Goal: Transaction & Acquisition: Download file/media

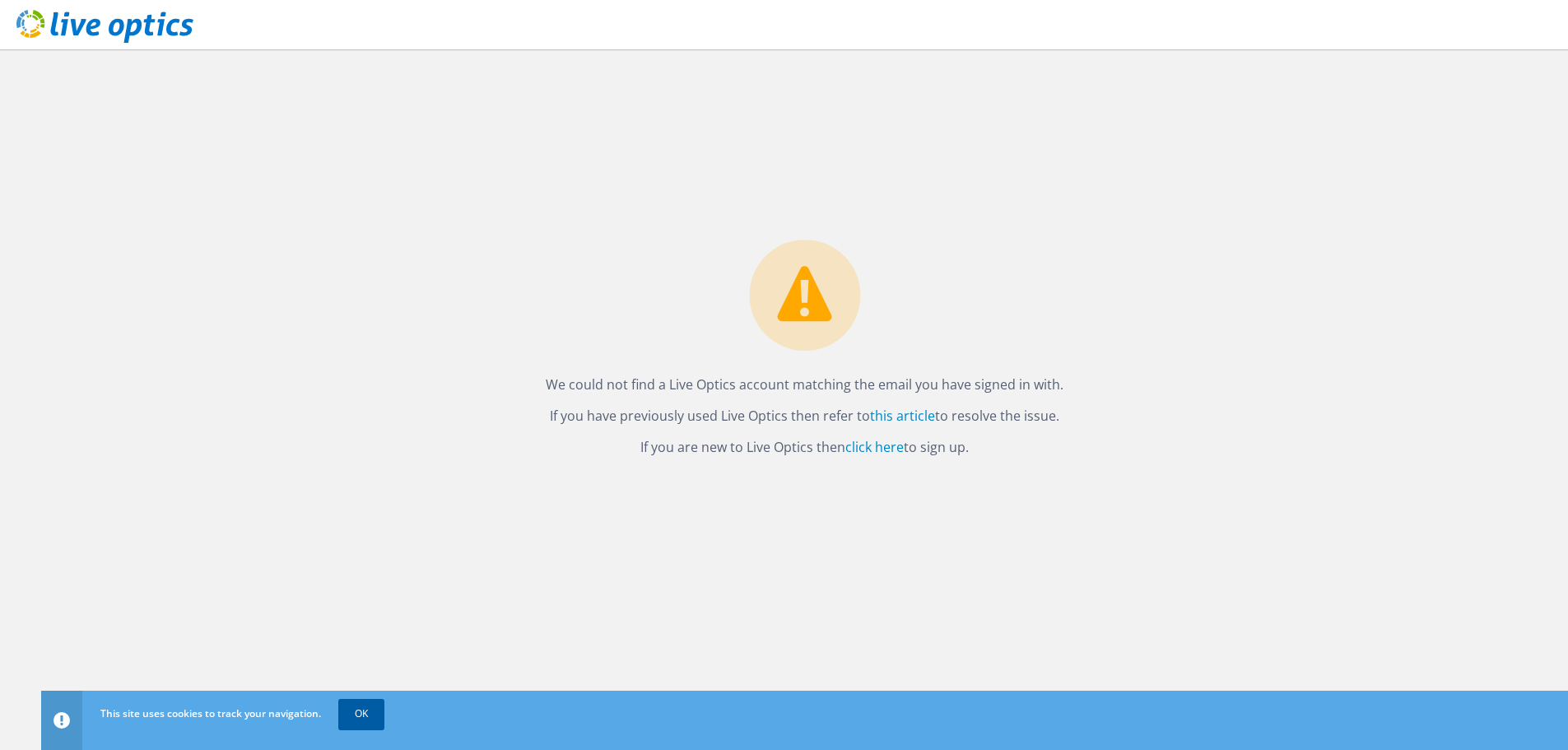
click at [360, 717] on link "OK" at bounding box center [362, 714] width 46 height 30
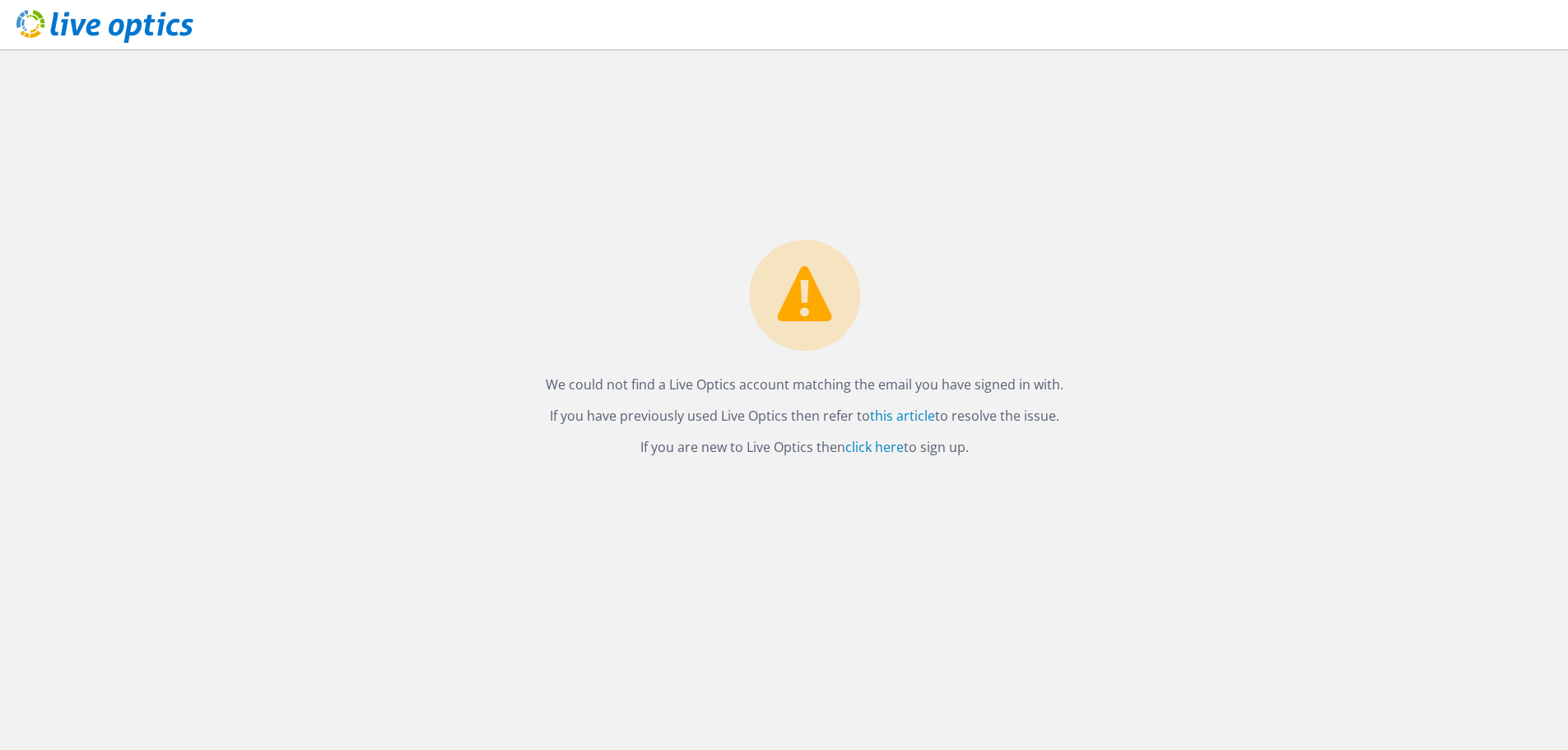
click at [55, 442] on div "We could not find a Live Optics account matching the email you have signed in w…" at bounding box center [805, 400] width 1527 height 701
click at [890, 450] on link "click here" at bounding box center [875, 447] width 59 height 18
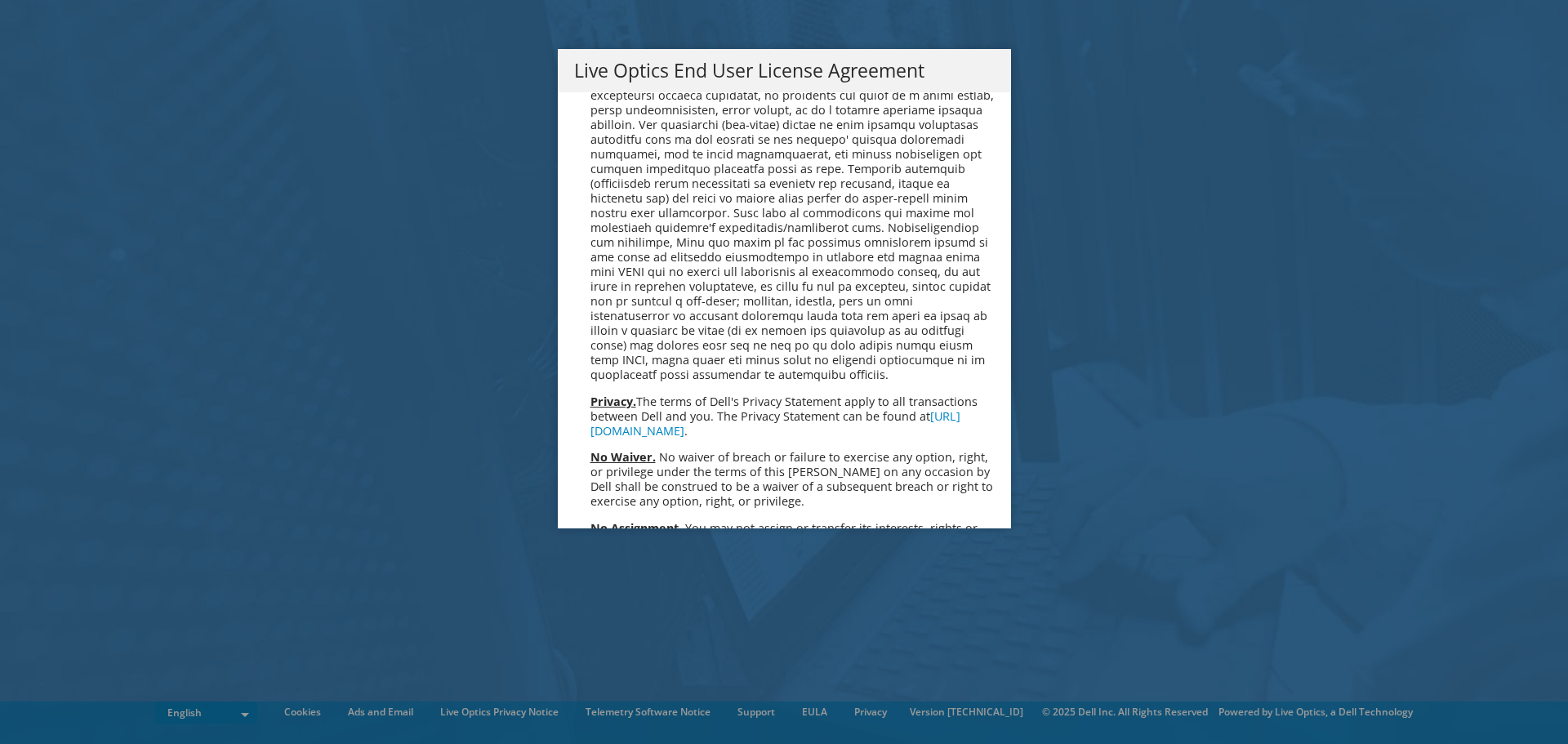
scroll to position [6179, 0]
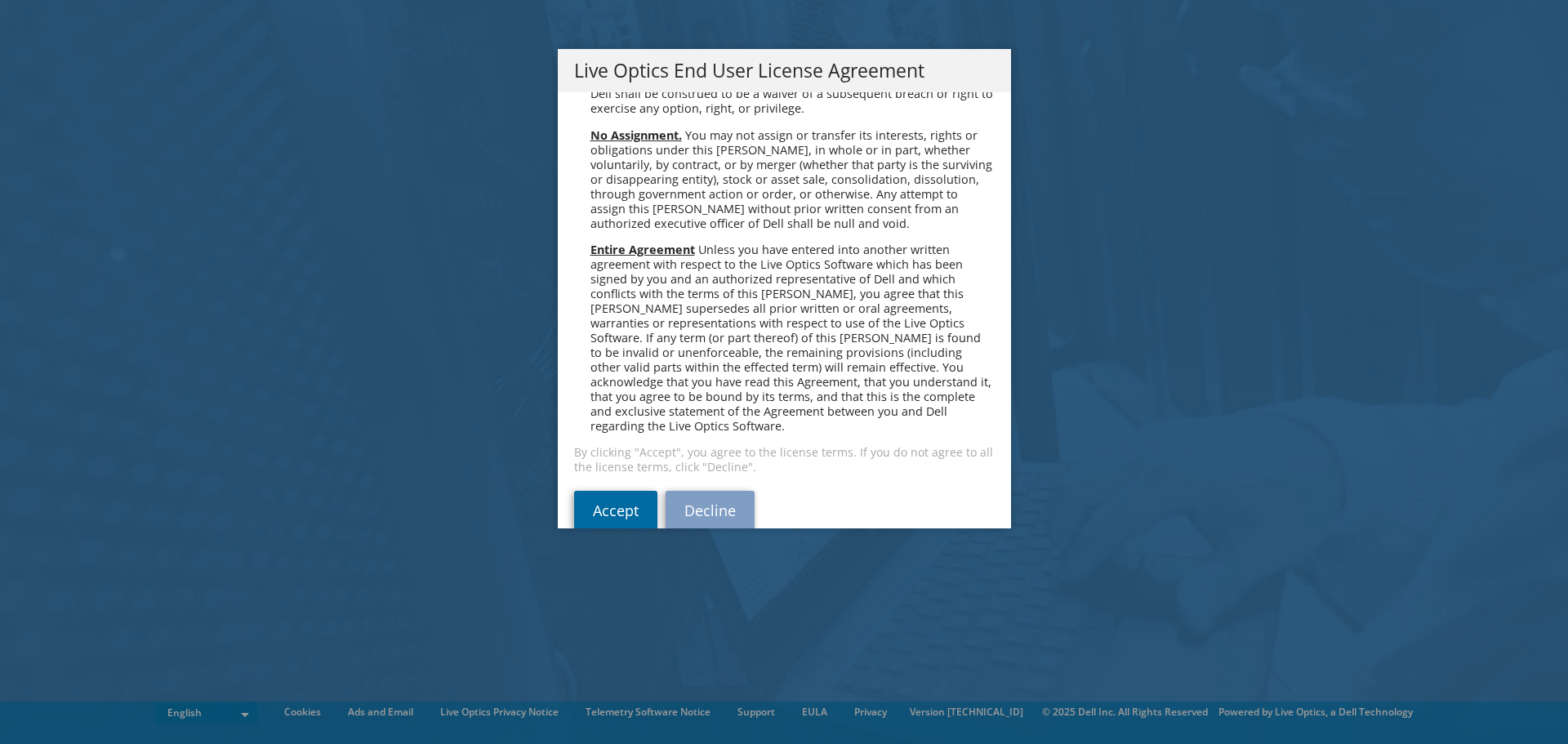
click at [606, 491] on link "Accept" at bounding box center [615, 511] width 83 height 39
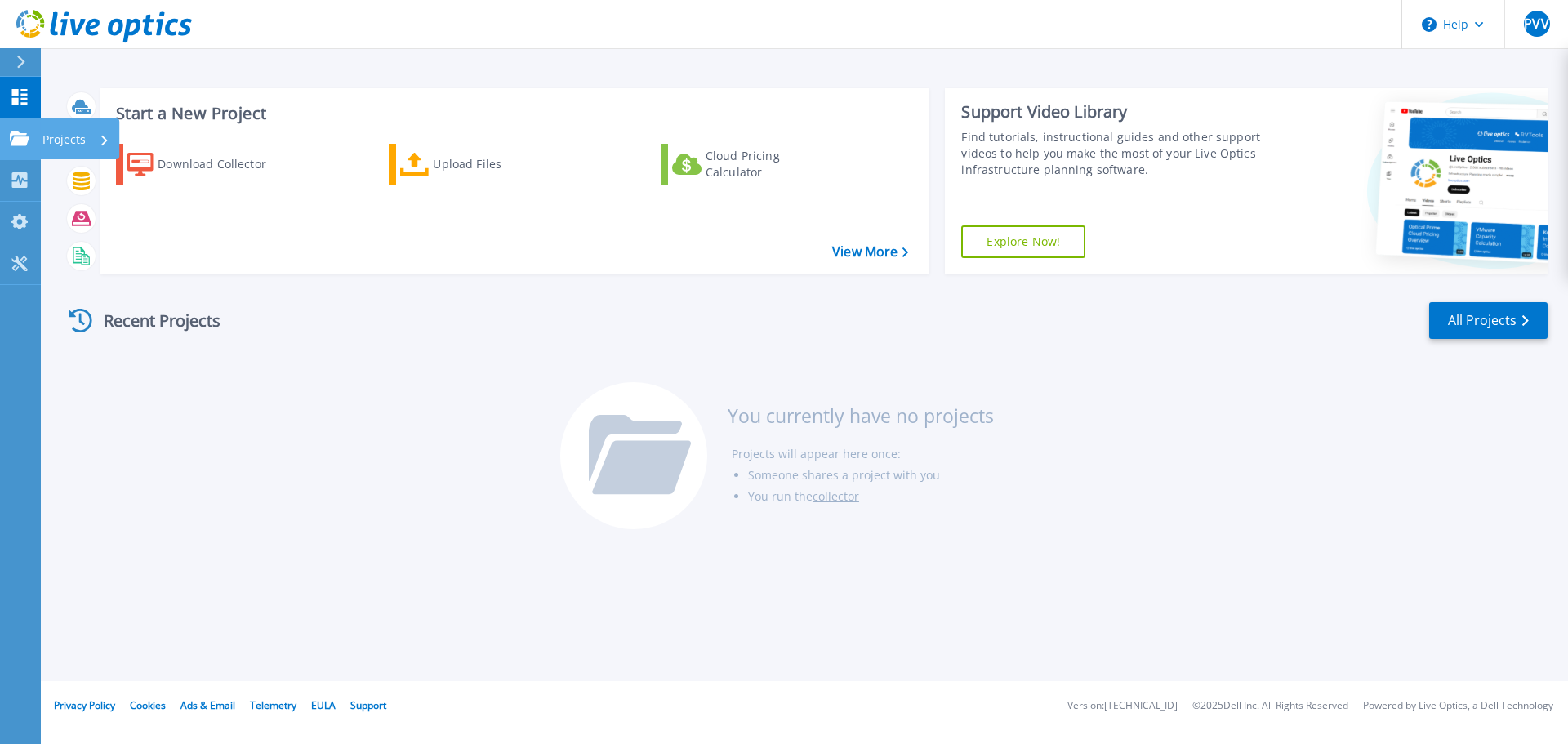
click at [94, 140] on div "Projects" at bounding box center [76, 140] width 67 height 43
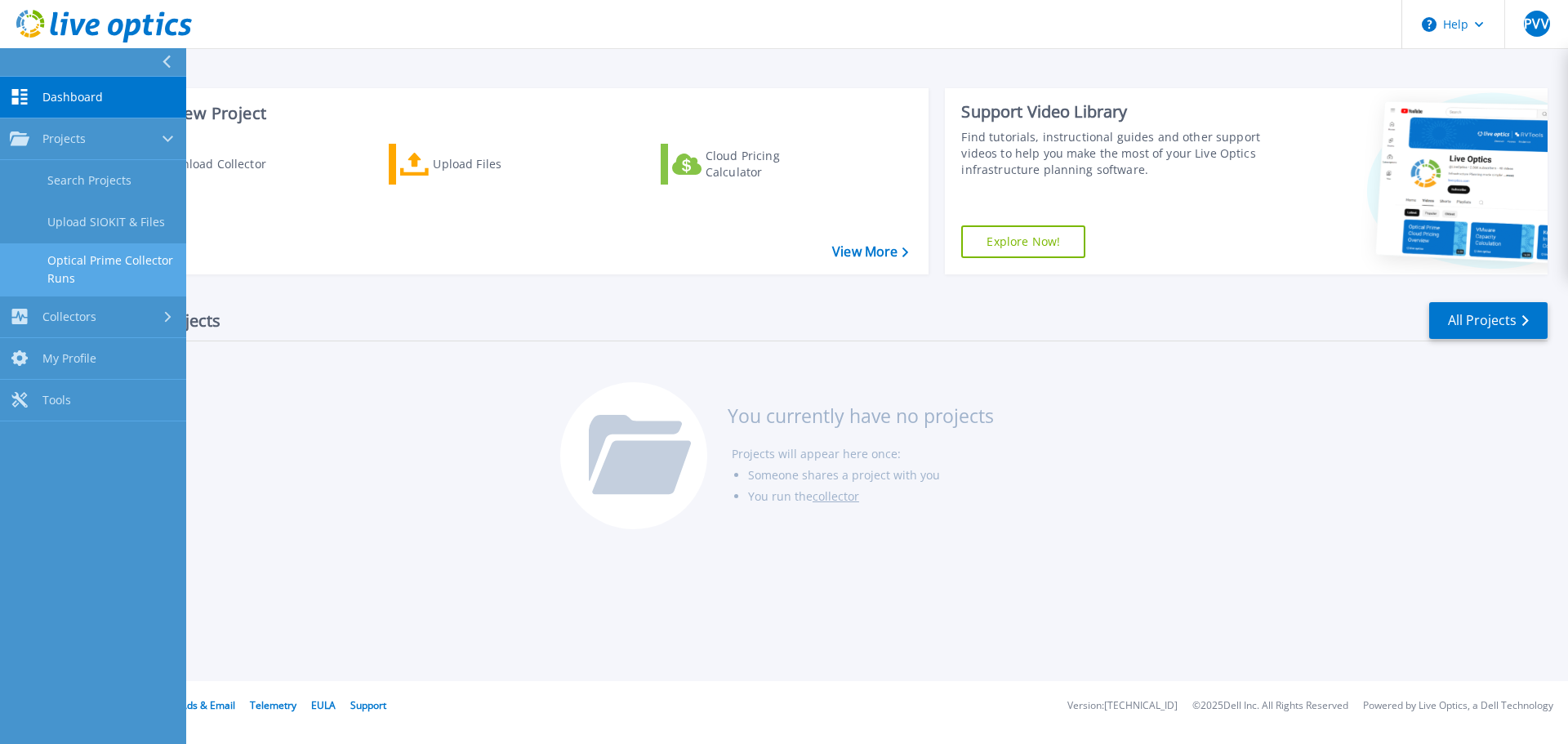
click at [113, 266] on link "Optical Prime Collector Runs" at bounding box center [93, 269] width 186 height 53
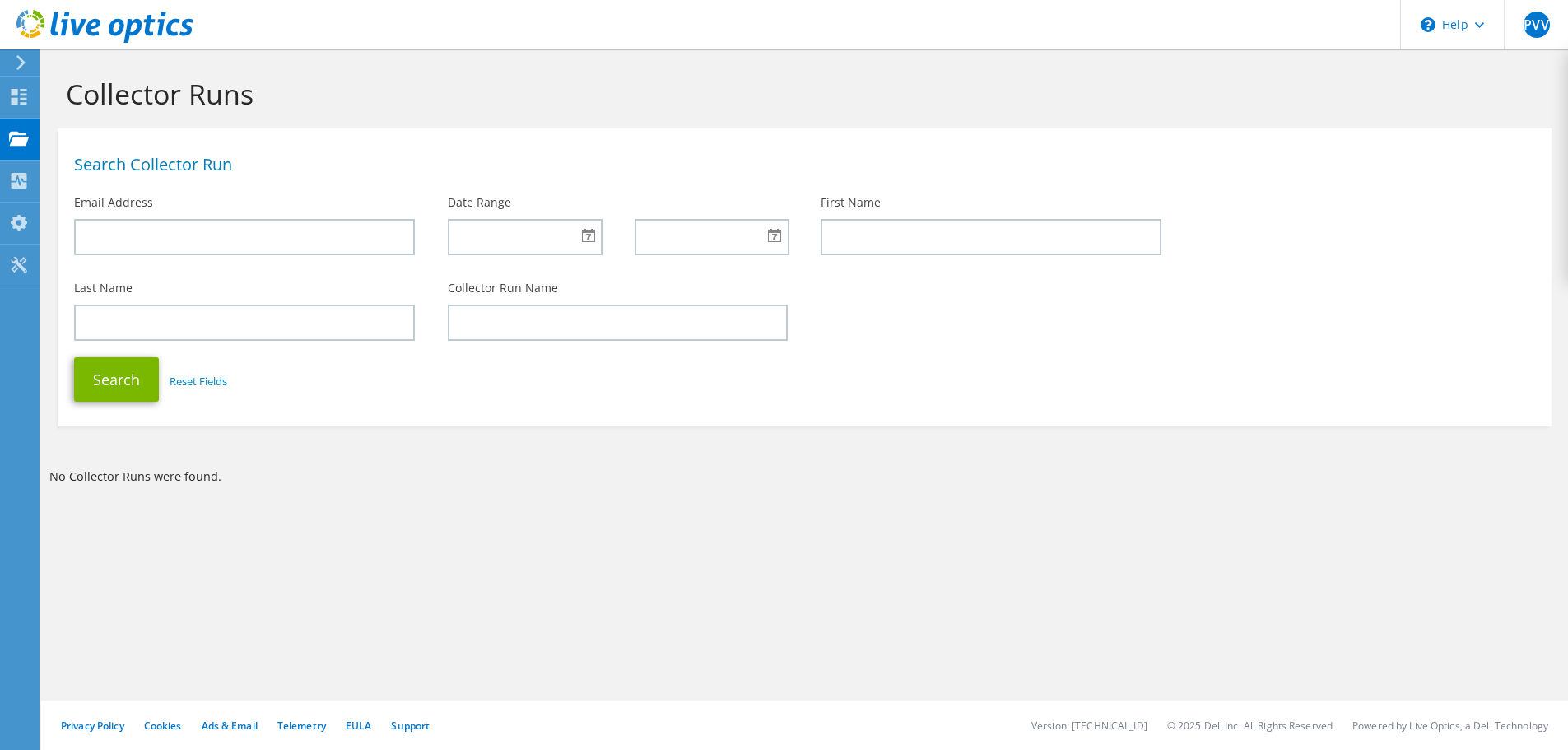
click at [1508, 626] on div "Collector Runs Search Collector Run Email Address Date Range First Name Last Na…" at bounding box center [805, 400] width 1527 height 701
click at [22, 102] on use at bounding box center [19, 96] width 16 height 16
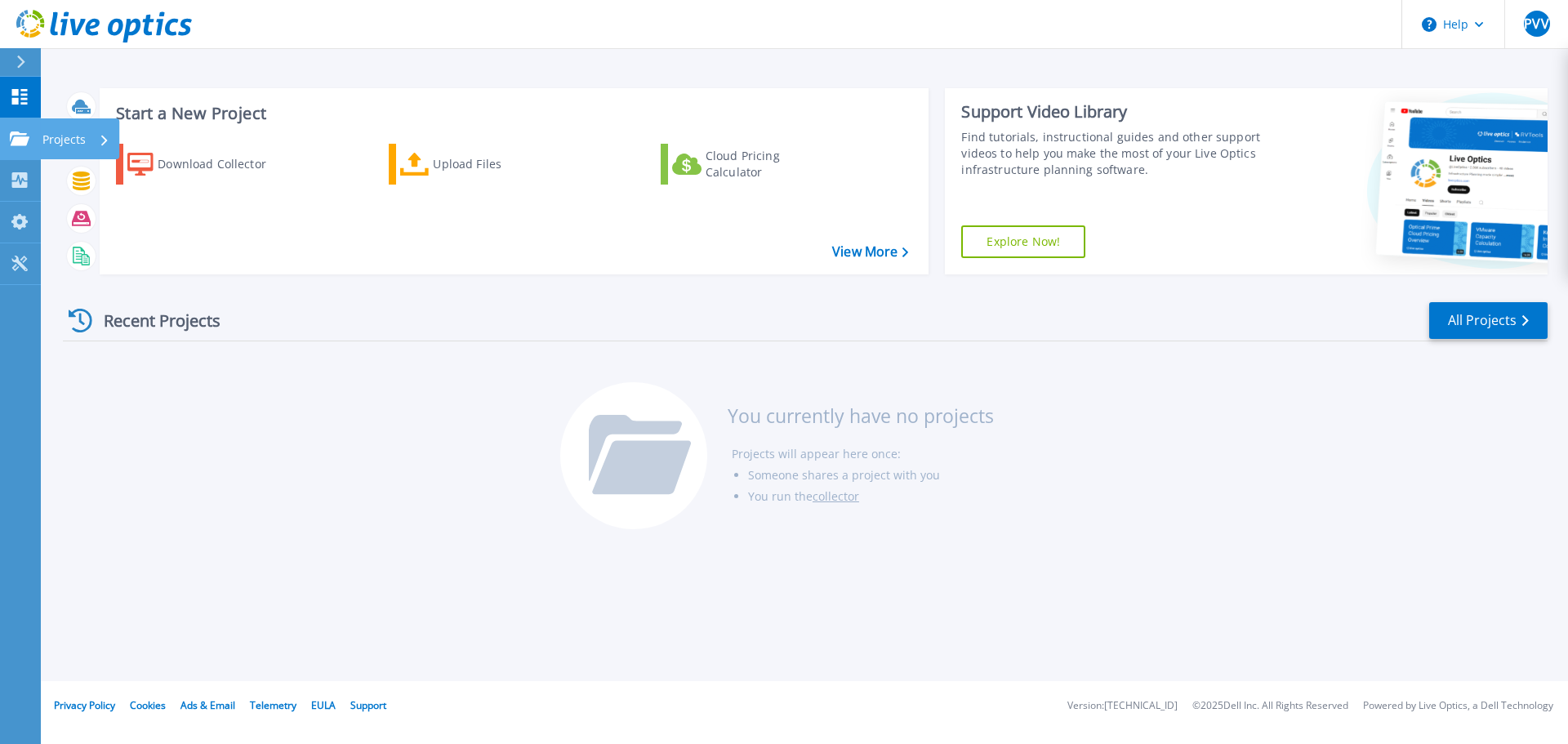
click at [21, 134] on icon at bounding box center [20, 138] width 20 height 14
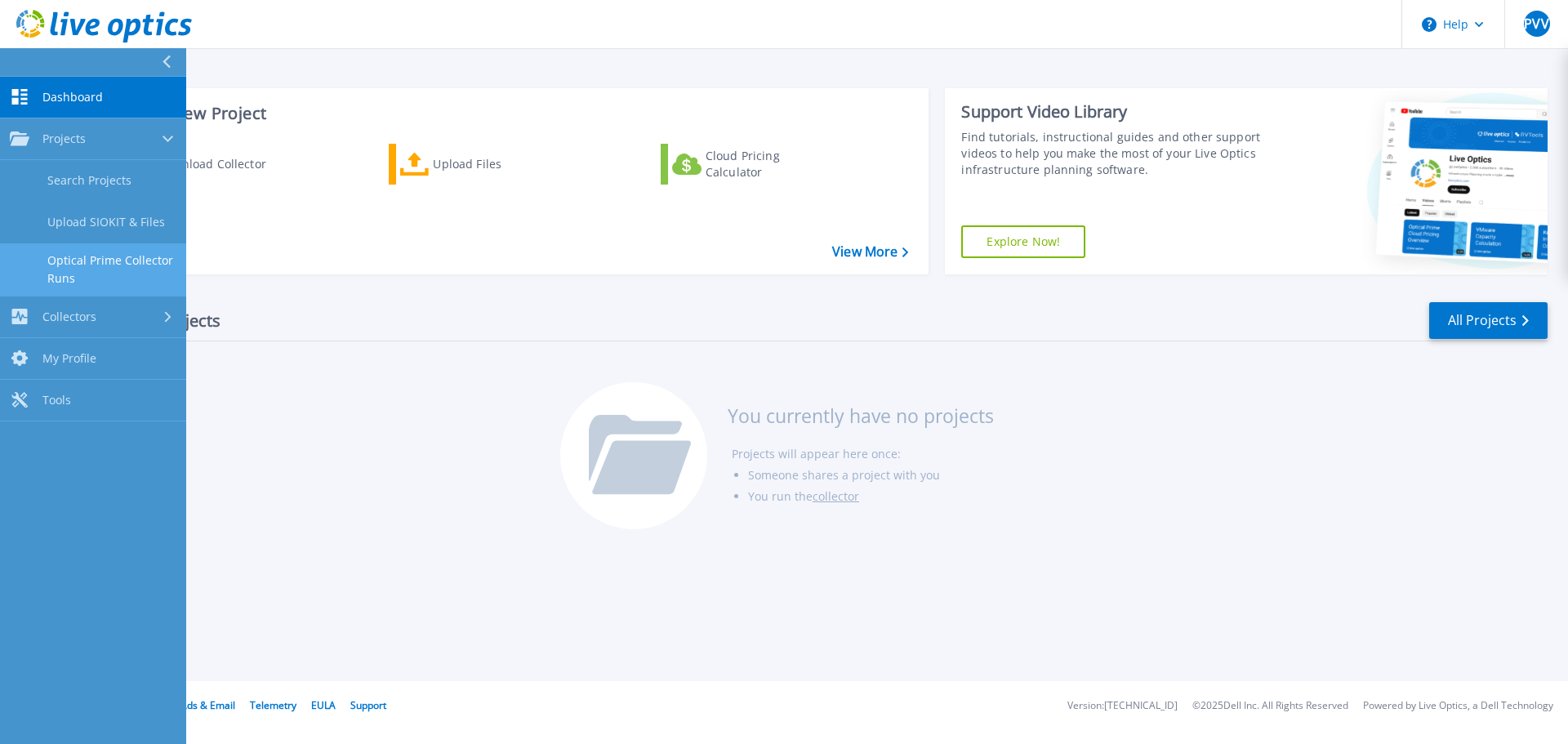
click at [134, 262] on link "Optical Prime Collector Runs" at bounding box center [93, 269] width 186 height 53
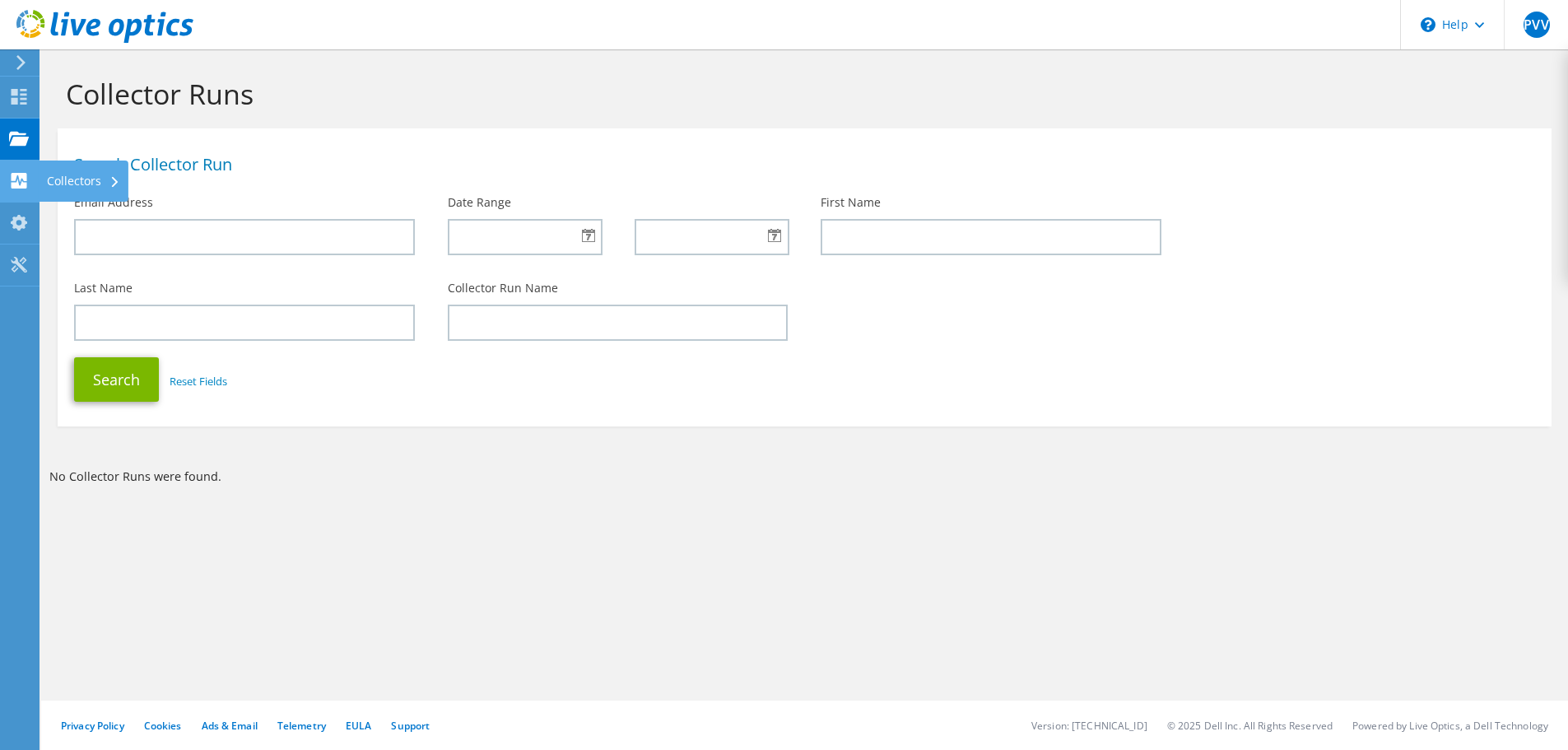
click at [16, 183] on use at bounding box center [19, 180] width 16 height 16
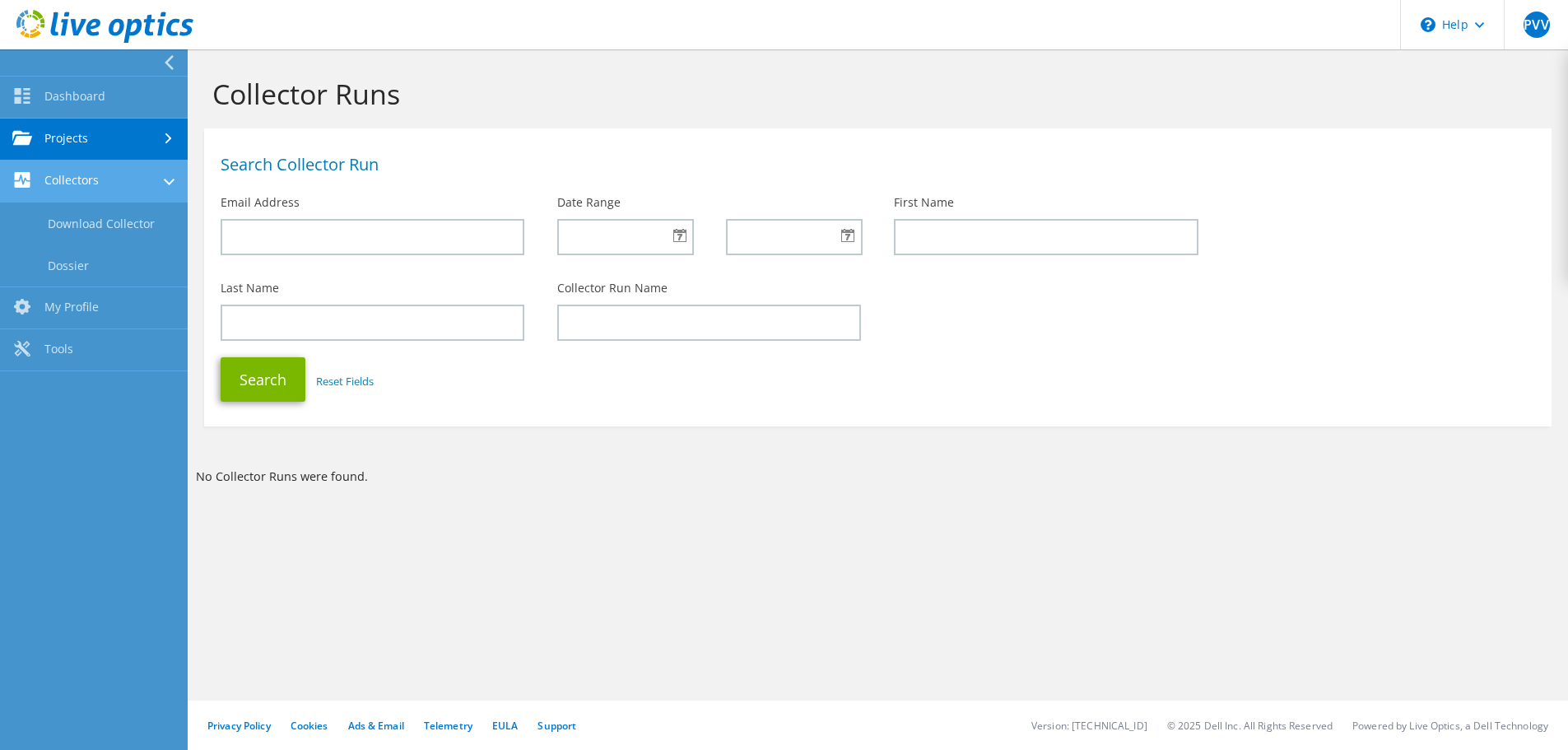
click at [128, 185] on link "Collectors" at bounding box center [94, 181] width 188 height 42
click at [177, 187] on link "Collectors" at bounding box center [94, 181] width 188 height 42
click at [154, 229] on link "Download Collector" at bounding box center [94, 224] width 188 height 42
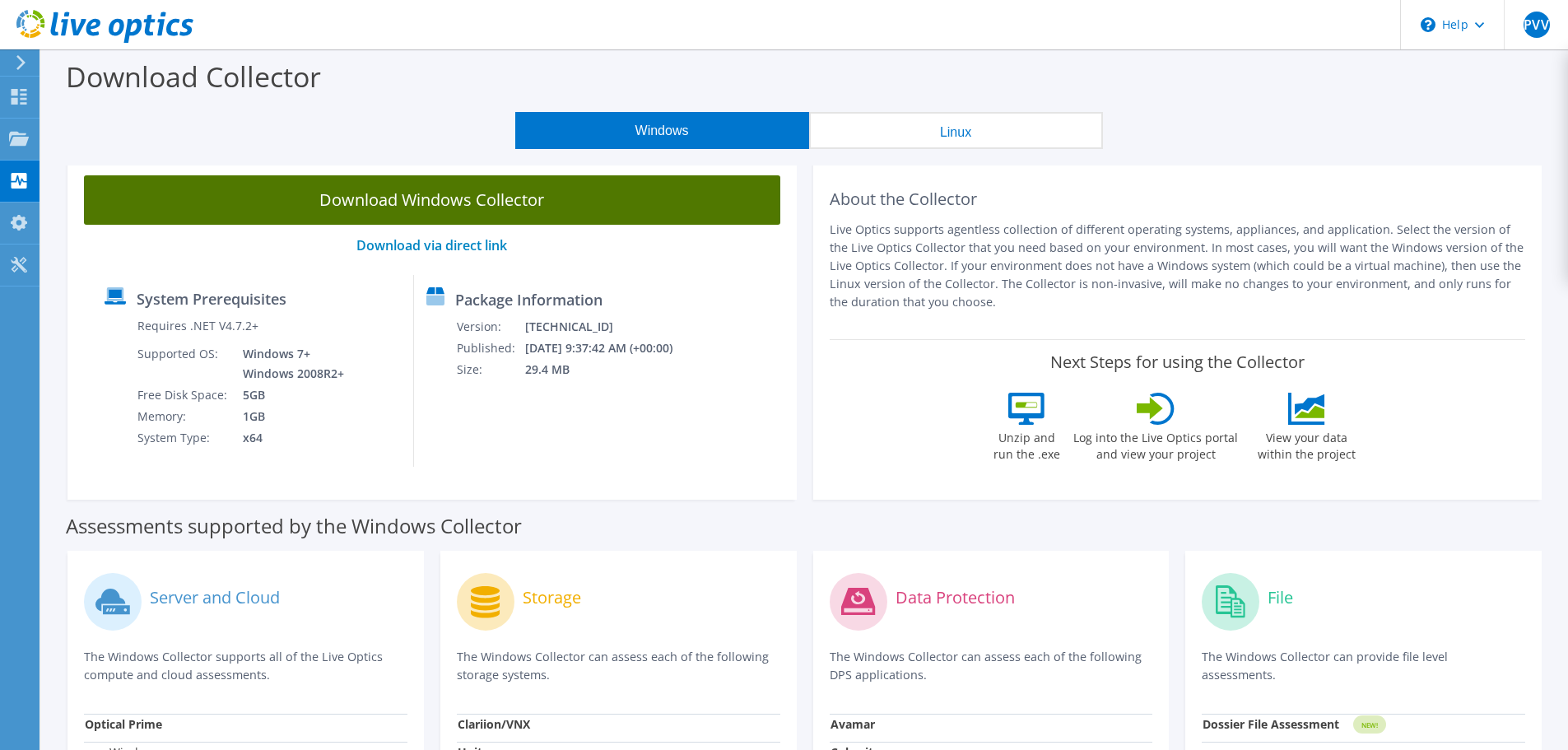
click at [555, 208] on link "Download Windows Collector" at bounding box center [432, 200] width 697 height 50
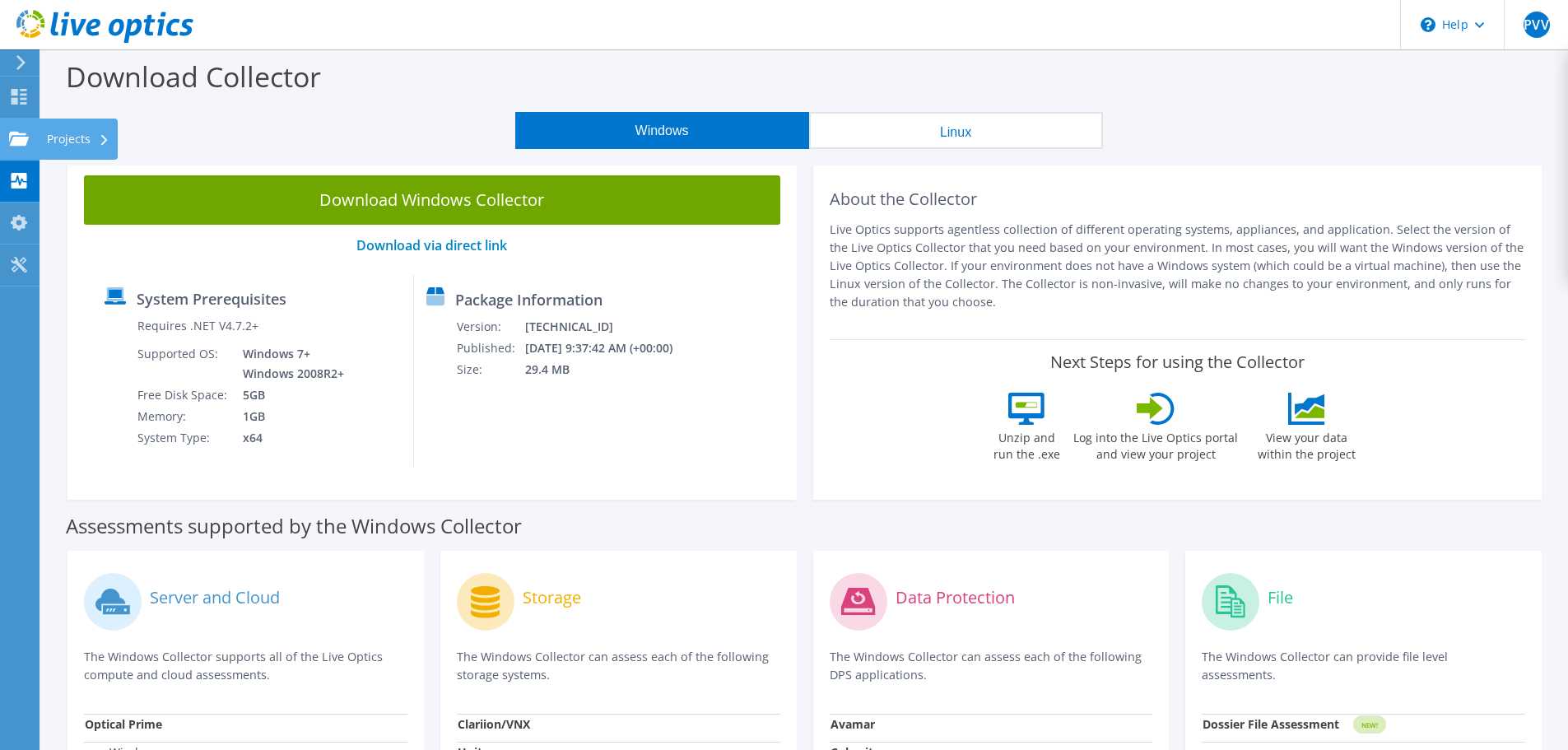
click at [17, 142] on use at bounding box center [19, 137] width 20 height 14
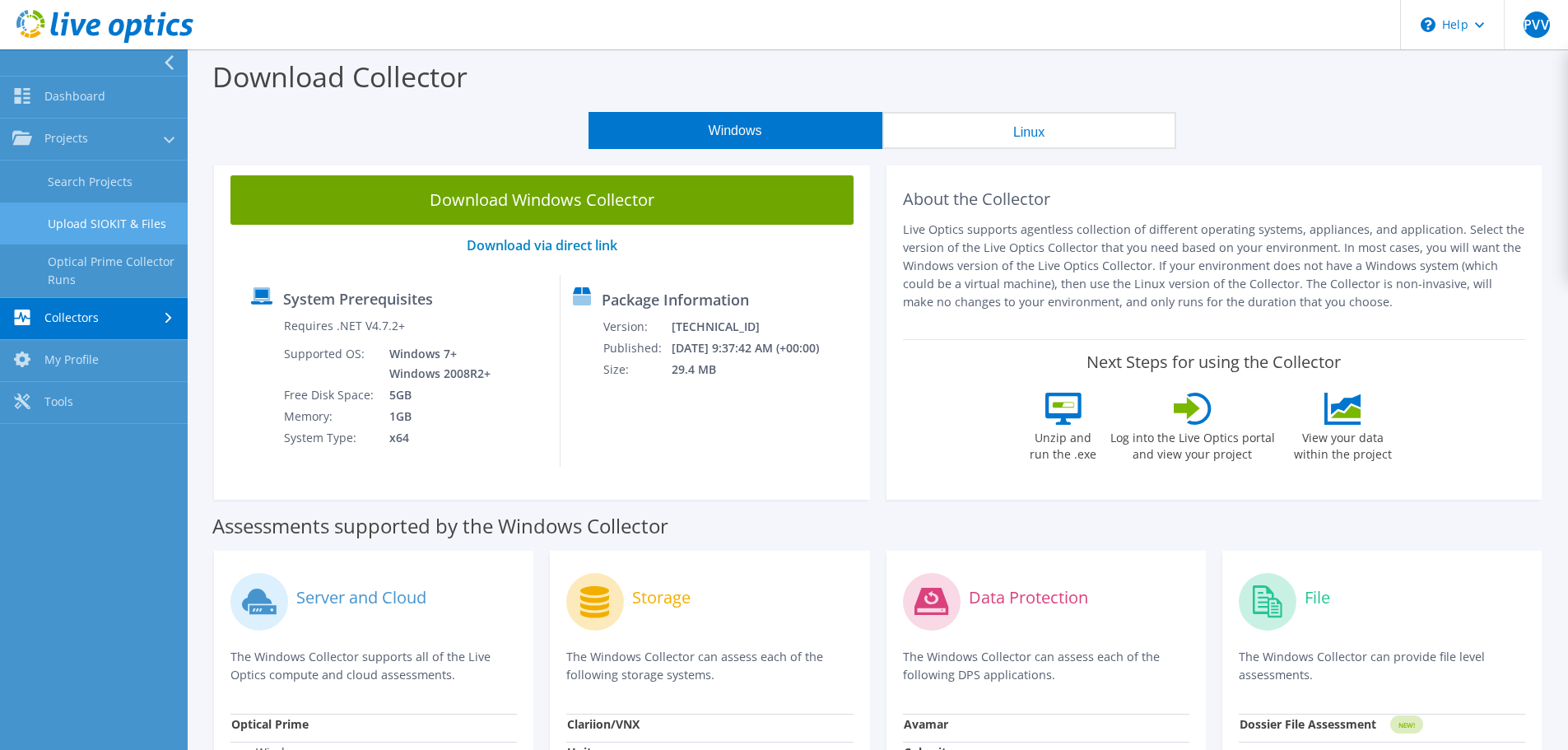
click at [93, 224] on link "Upload SIOKIT & Files" at bounding box center [94, 224] width 188 height 42
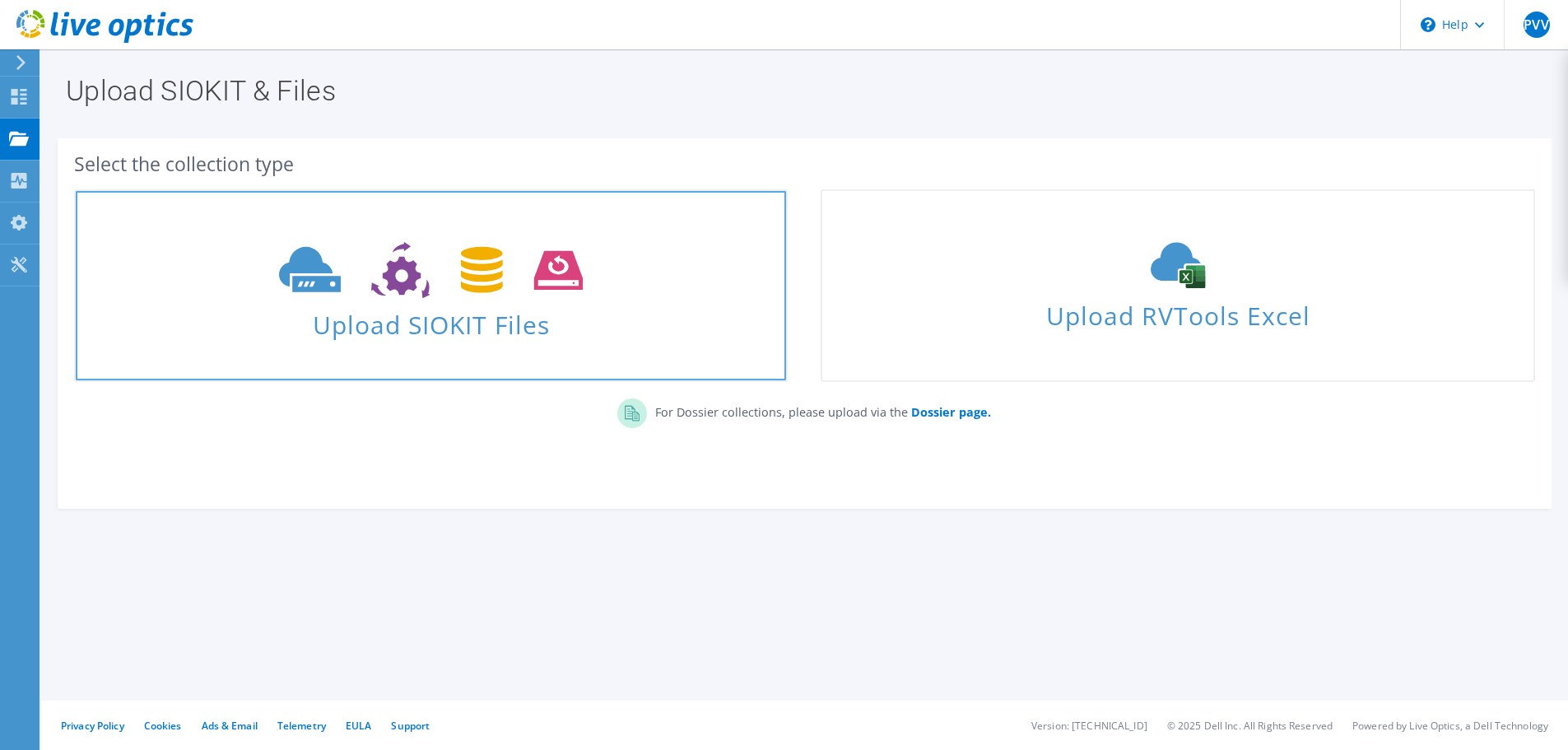
click at [546, 328] on span "Upload SIOKIT Files" at bounding box center [431, 320] width 711 height 36
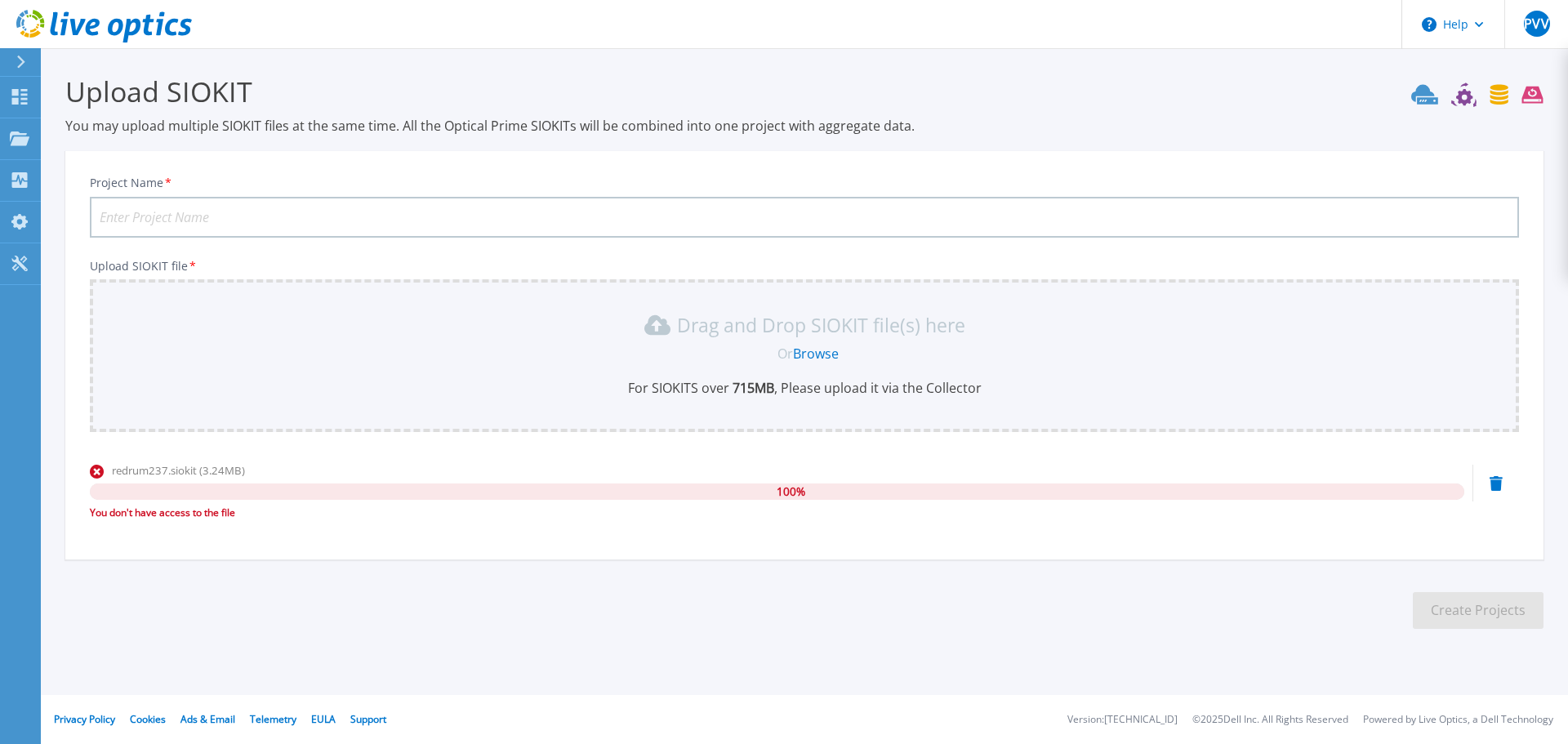
click at [848, 714] on footer "Privacy Policy Cookies Ads & Email Telemetry [PERSON_NAME] Support Version: [TE…" at bounding box center [804, 720] width 1529 height 49
click at [61, 137] on p "Projects" at bounding box center [64, 140] width 44 height 43
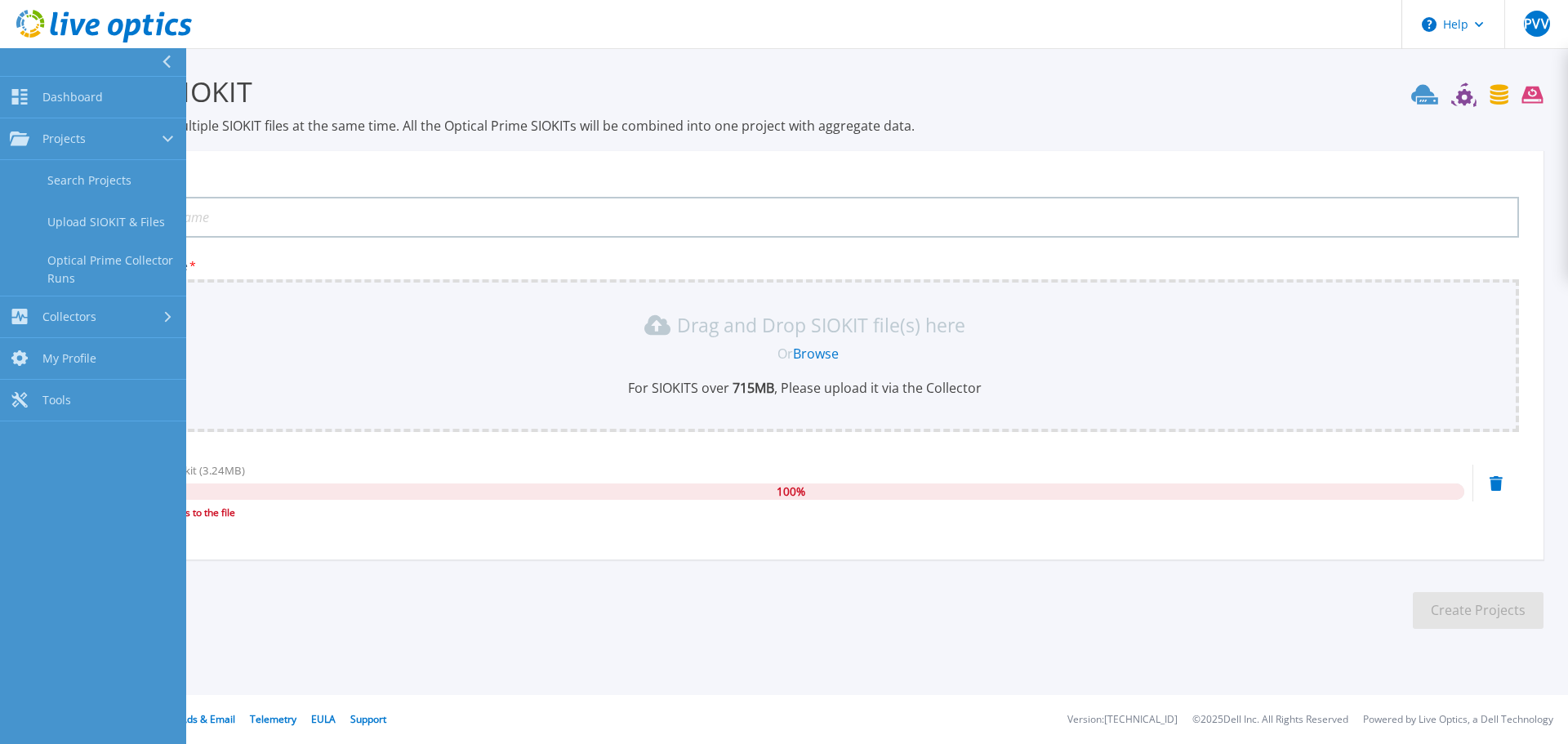
click at [97, 720] on div "Dashboard Dashboard Projects Projects Search Projects Upload SIOKIT & Files Opt…" at bounding box center [93, 411] width 186 height 669
